Goal: Task Accomplishment & Management: Use online tool/utility

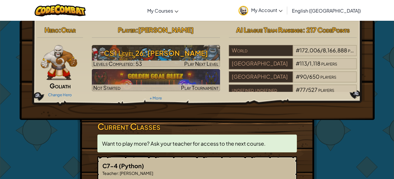
click at [183, 59] on h3 "CS1 Level 26: [PERSON_NAME]" at bounding box center [156, 53] width 128 height 13
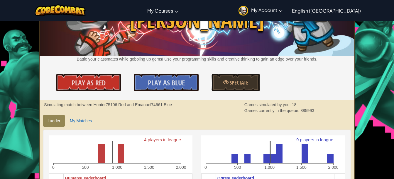
scroll to position [68, 0]
